Goal: Task Accomplishment & Management: Use online tool/utility

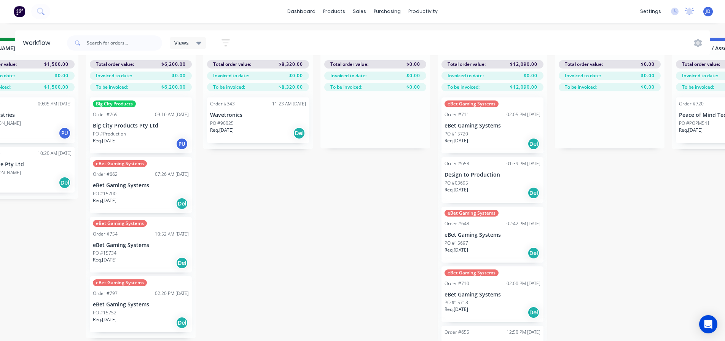
scroll to position [120, 0]
click at [225, 204] on div "On Hold 4 Status colour #FF4949 hex #FF4949 Save Cancel Notifications Email SMS…" at bounding box center [278, 189] width 3477 height 303
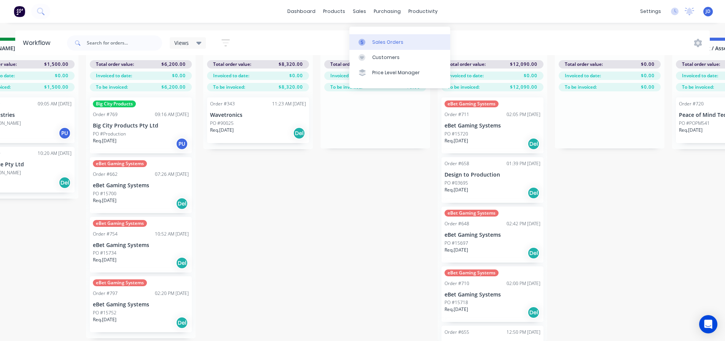
click at [361, 39] on icon at bounding box center [361, 42] width 7 height 7
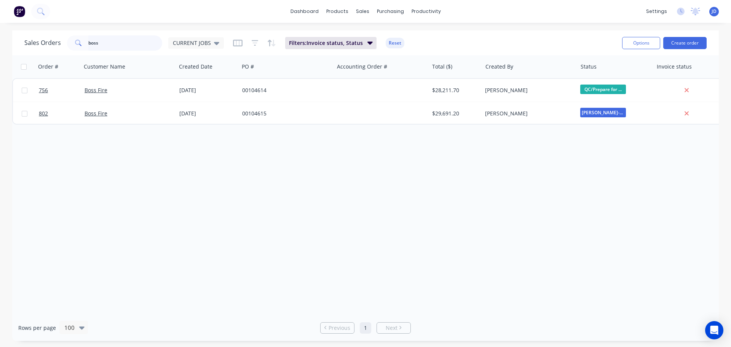
drag, startPoint x: 118, startPoint y: 41, endPoint x: 29, endPoint y: 32, distance: 90.3
click at [75, 43] on div "boss" at bounding box center [114, 42] width 95 height 15
type input "RBA"
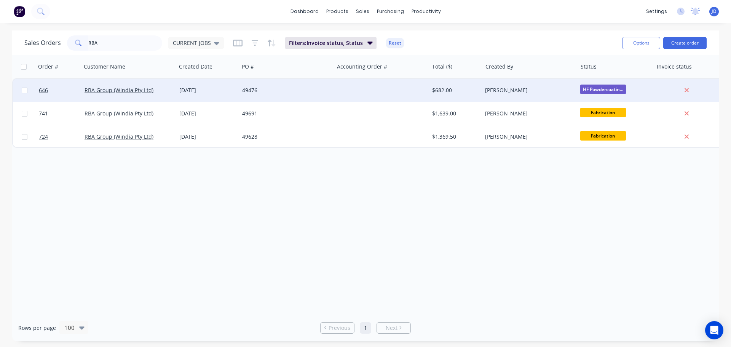
click at [248, 89] on div "49476" at bounding box center [284, 90] width 84 height 8
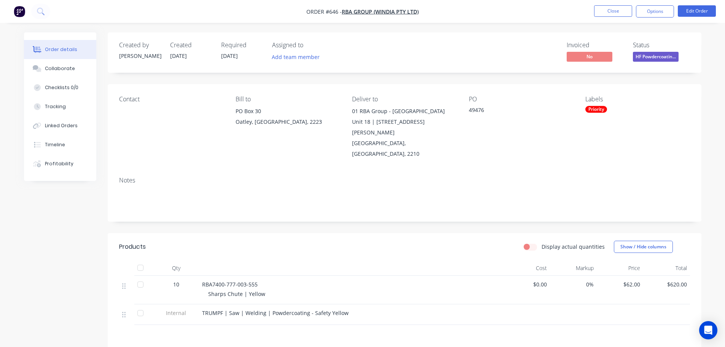
click at [654, 60] on span "HF Powdercoatin..." at bounding box center [656, 57] width 46 height 10
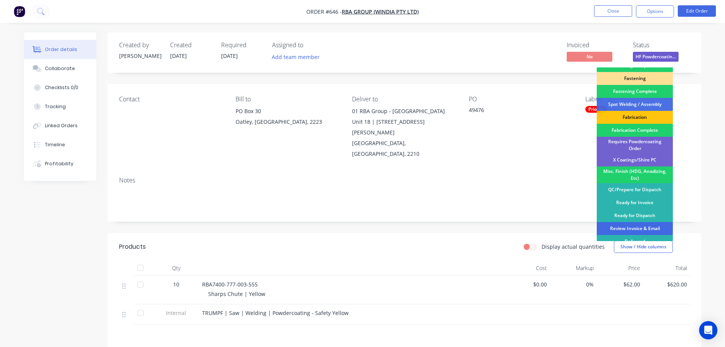
scroll to position [222, 0]
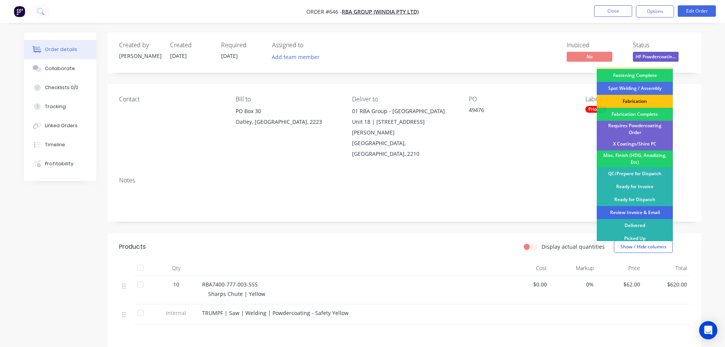
click at [641, 208] on div "Review Invoice & Email" at bounding box center [635, 212] width 76 height 13
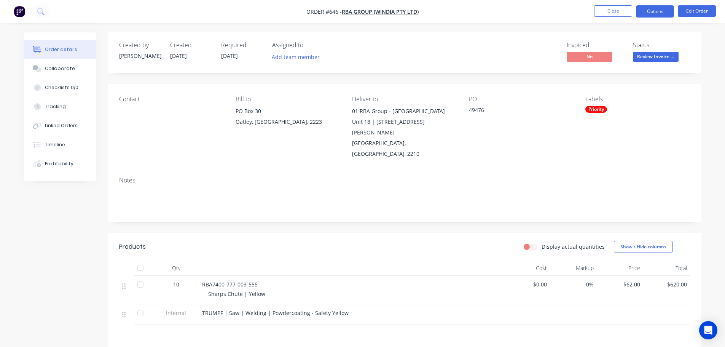
click at [657, 7] on button "Options" at bounding box center [655, 11] width 38 height 12
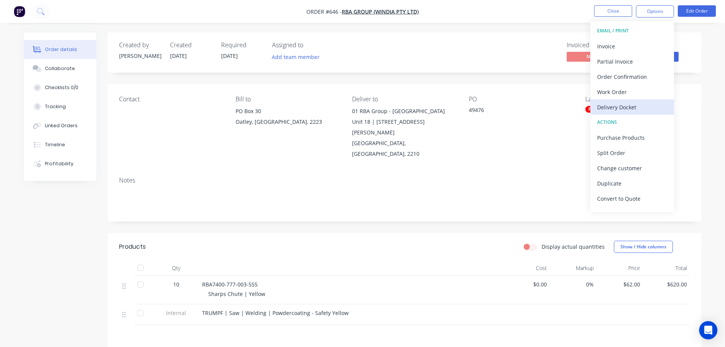
click at [634, 110] on div "Delivery Docket" at bounding box center [632, 107] width 70 height 11
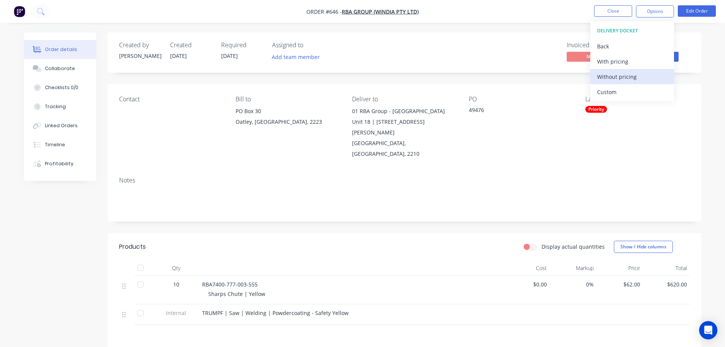
click at [621, 75] on div "Without pricing" at bounding box center [632, 76] width 70 height 11
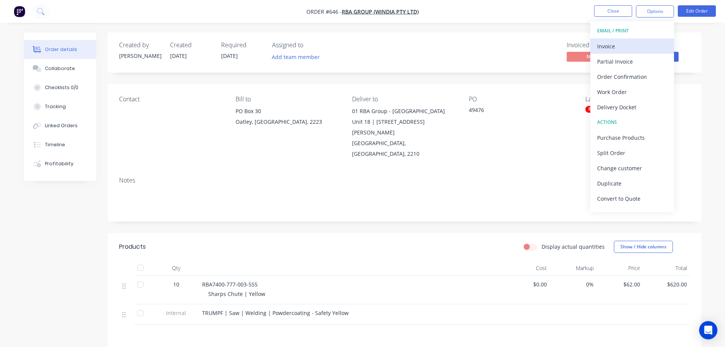
click at [634, 48] on div "Invoice" at bounding box center [632, 46] width 70 height 11
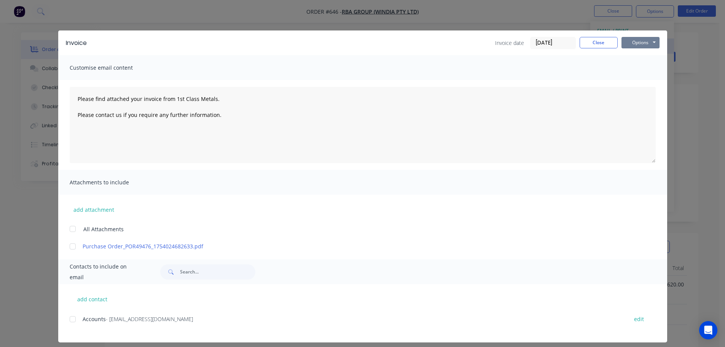
click at [640, 46] on button "Options" at bounding box center [640, 42] width 38 height 11
click at [650, 71] on button "Print" at bounding box center [645, 68] width 49 height 13
type textarea "Please find attached your invoice from 1st Class Metals. Please contact us if y…"
click at [583, 41] on button "Close" at bounding box center [599, 42] width 38 height 11
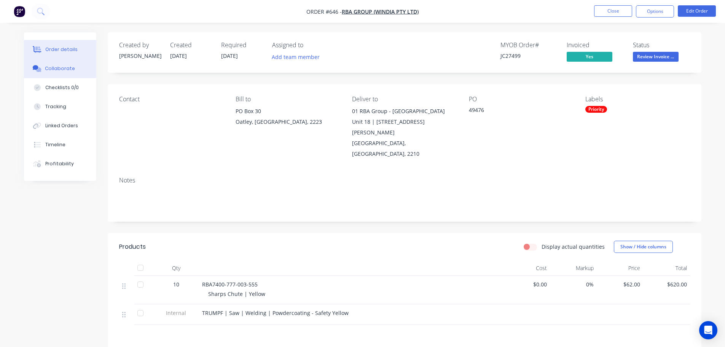
click at [76, 69] on button "Collaborate" at bounding box center [60, 68] width 72 height 19
